Goal: Transaction & Acquisition: Book appointment/travel/reservation

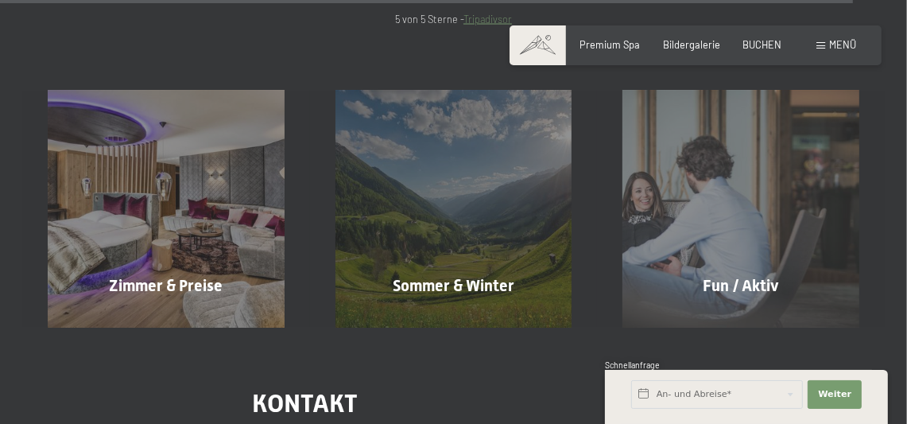
scroll to position [6246, 0]
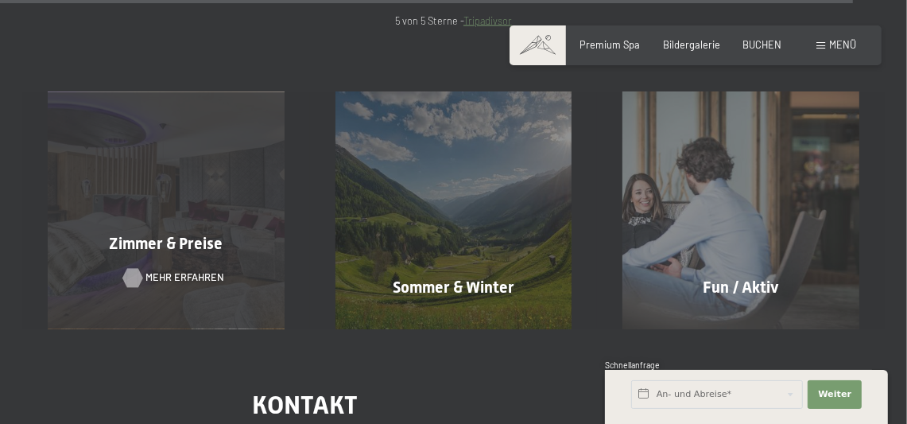
click at [180, 271] on span "Mehr erfahren" at bounding box center [184, 278] width 79 height 14
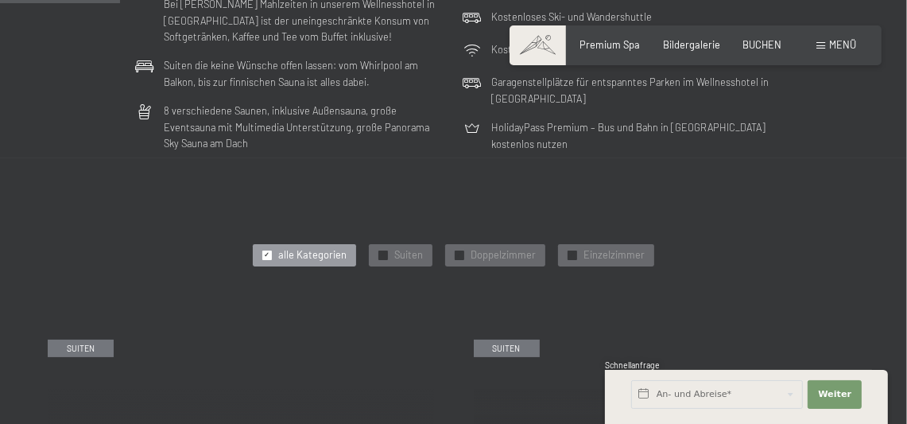
scroll to position [556, 0]
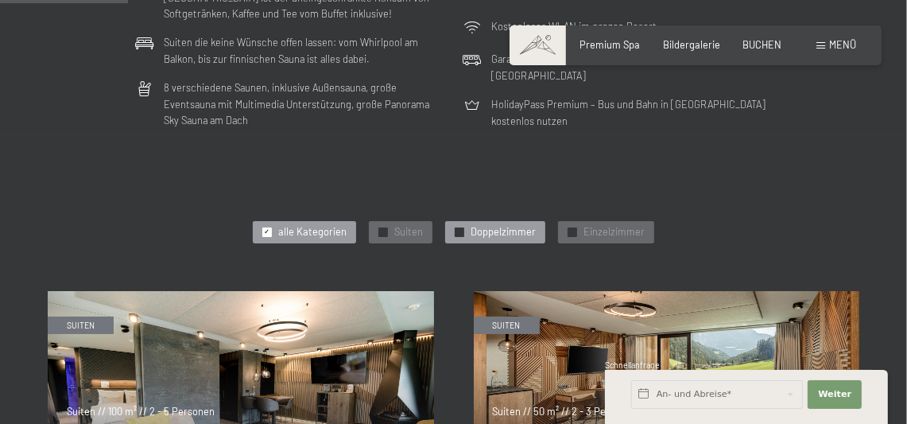
click at [497, 228] on span "Doppelzimmer" at bounding box center [502, 232] width 65 height 14
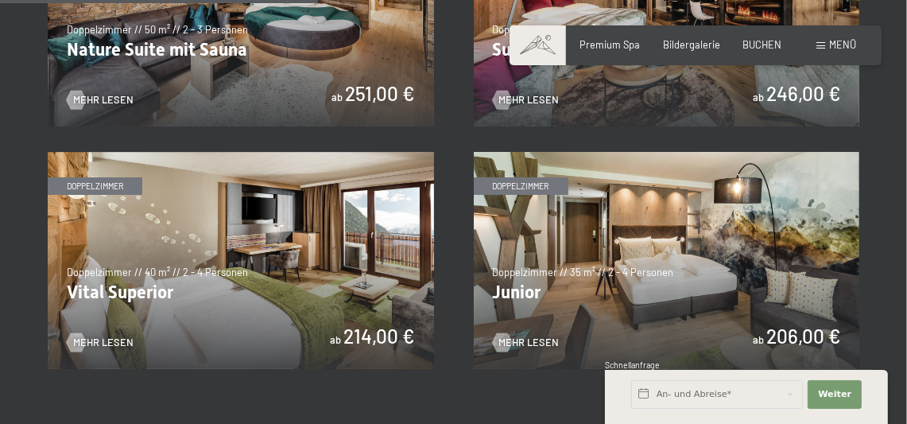
scroll to position [953, 0]
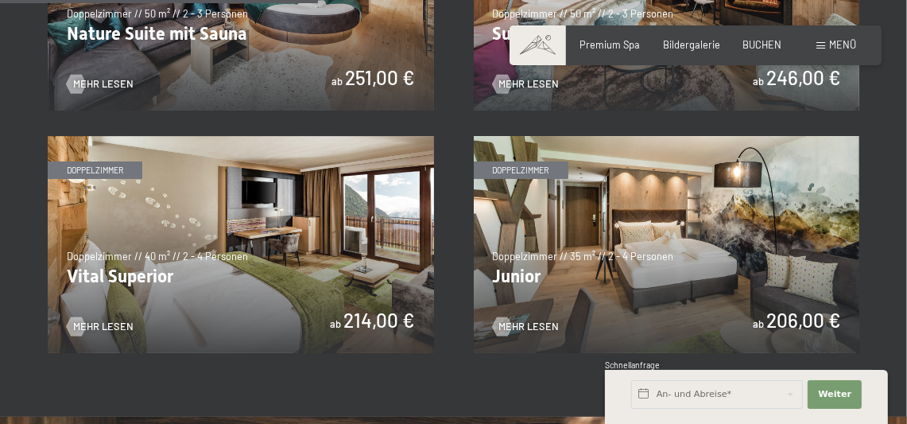
click at [623, 248] on img at bounding box center [667, 244] width 386 height 217
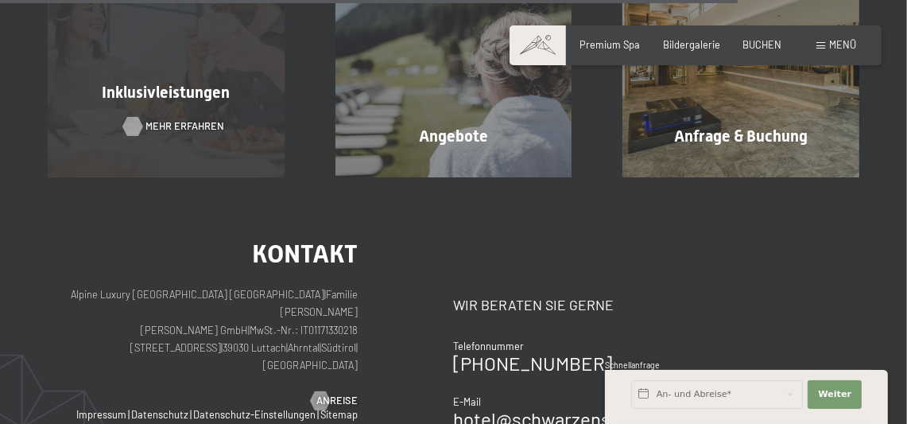
scroll to position [1669, 0]
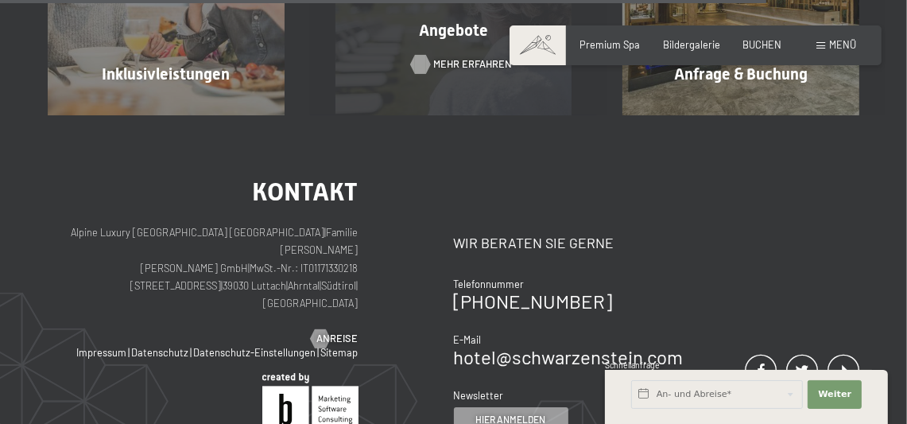
click at [451, 57] on span "Mehr erfahren" at bounding box center [472, 64] width 79 height 14
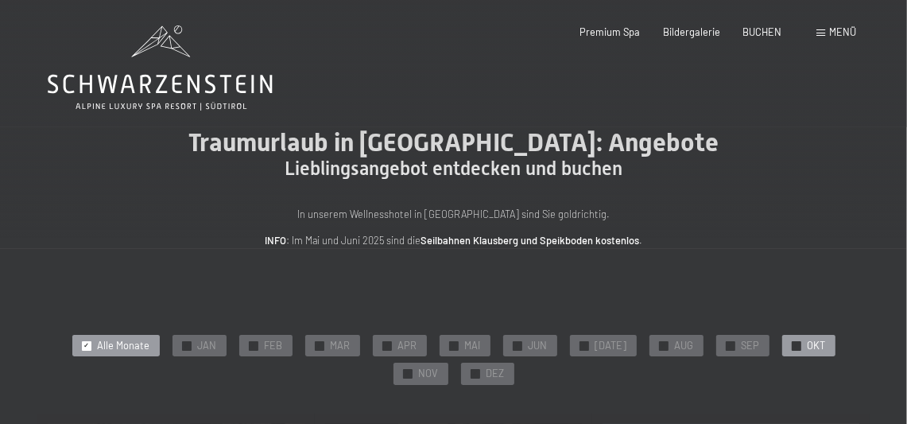
click at [810, 343] on span "OKT" at bounding box center [816, 346] width 18 height 14
